Goal: Task Accomplishment & Management: Use online tool/utility

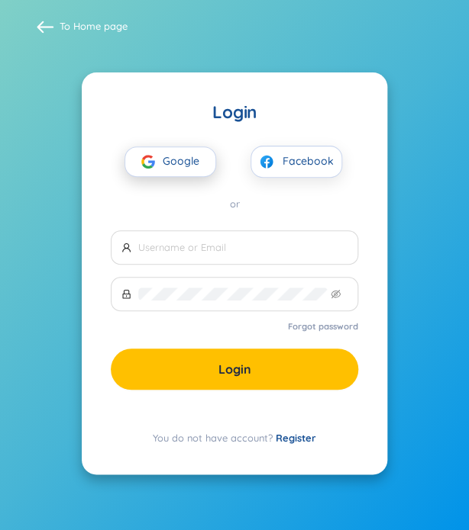
click at [183, 166] on span "Google" at bounding box center [185, 161] width 44 height 29
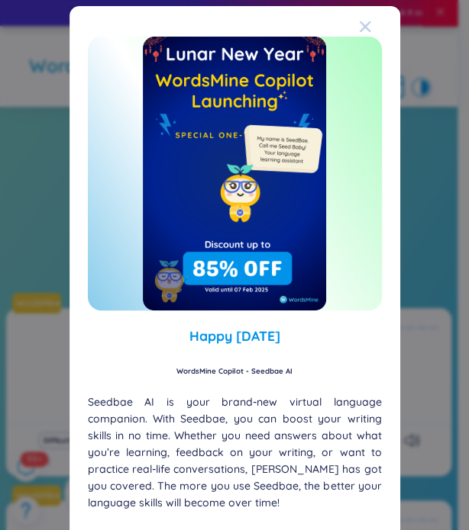
click at [359, 27] on icon "Close" at bounding box center [364, 26] width 11 height 11
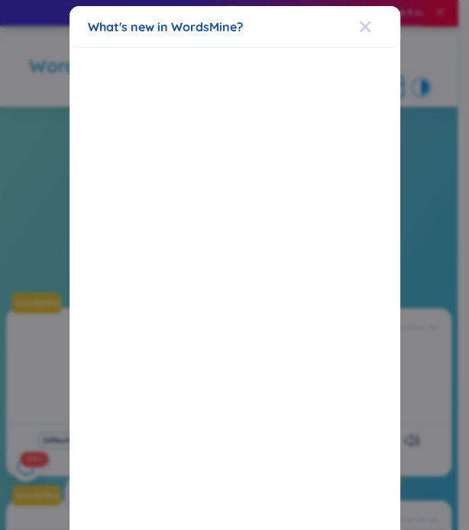
click at [359, 24] on icon "Close" at bounding box center [365, 27] width 12 height 12
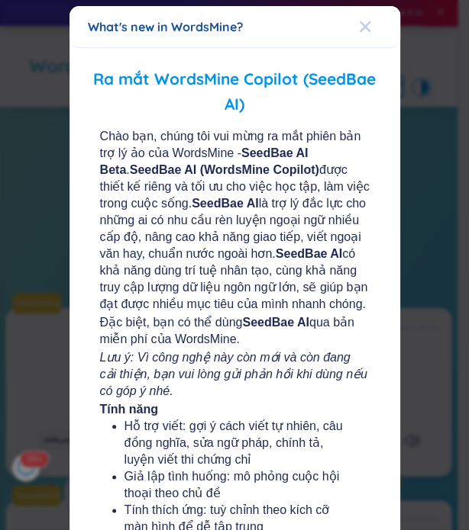
click at [359, 37] on div "Close" at bounding box center [365, 26] width 12 height 41
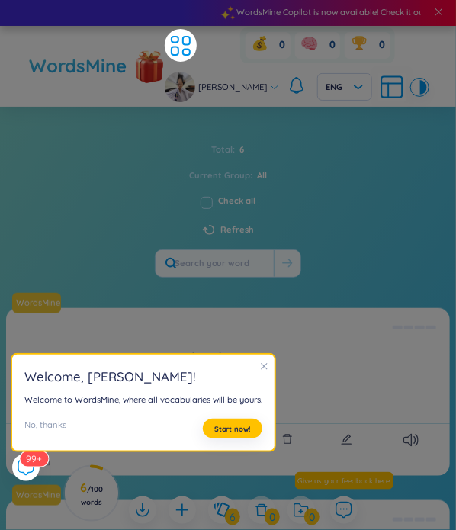
click at [277, 234] on div "Total : 6 Current Group : All Check all Refresh" at bounding box center [228, 201] width 456 height 165
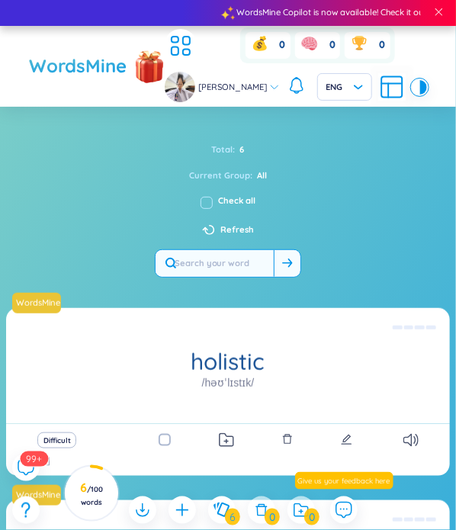
click at [213, 256] on input "text" at bounding box center [215, 263] width 118 height 27
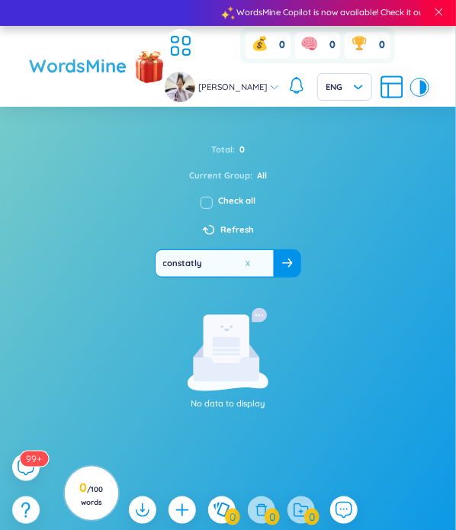
type input "constatly"
click at [282, 263] on icon at bounding box center [287, 263] width 11 height 9
click at [210, 263] on input "constatly" at bounding box center [215, 263] width 118 height 27
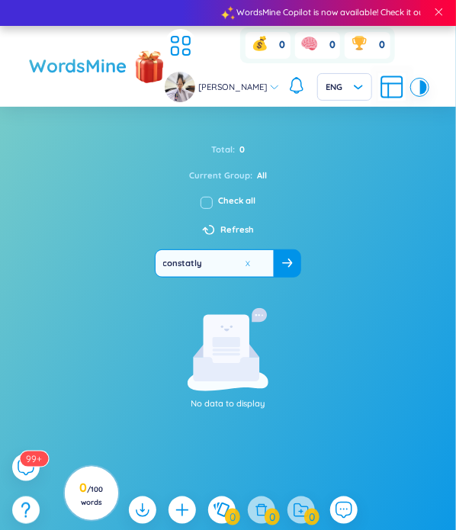
click at [210, 263] on input "constatly" at bounding box center [215, 263] width 118 height 27
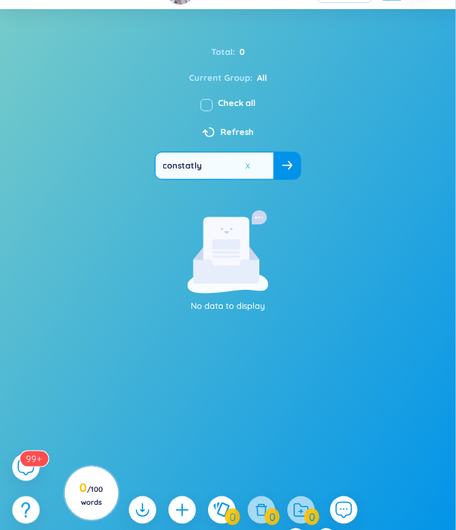
scroll to position [98, 0]
click at [282, 164] on icon at bounding box center [287, 165] width 10 height 9
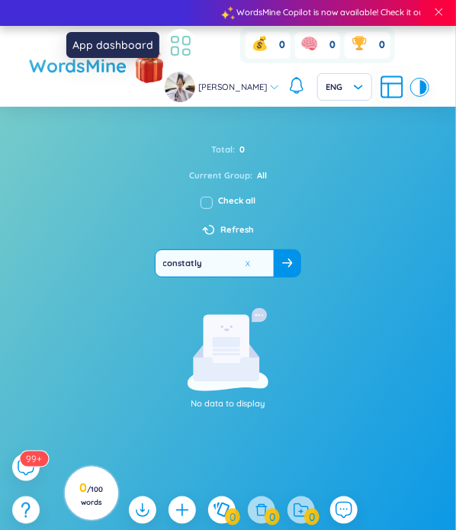
click at [188, 40] on icon at bounding box center [180, 45] width 27 height 27
